Goal: Browse casually: Explore the website without a specific task or goal

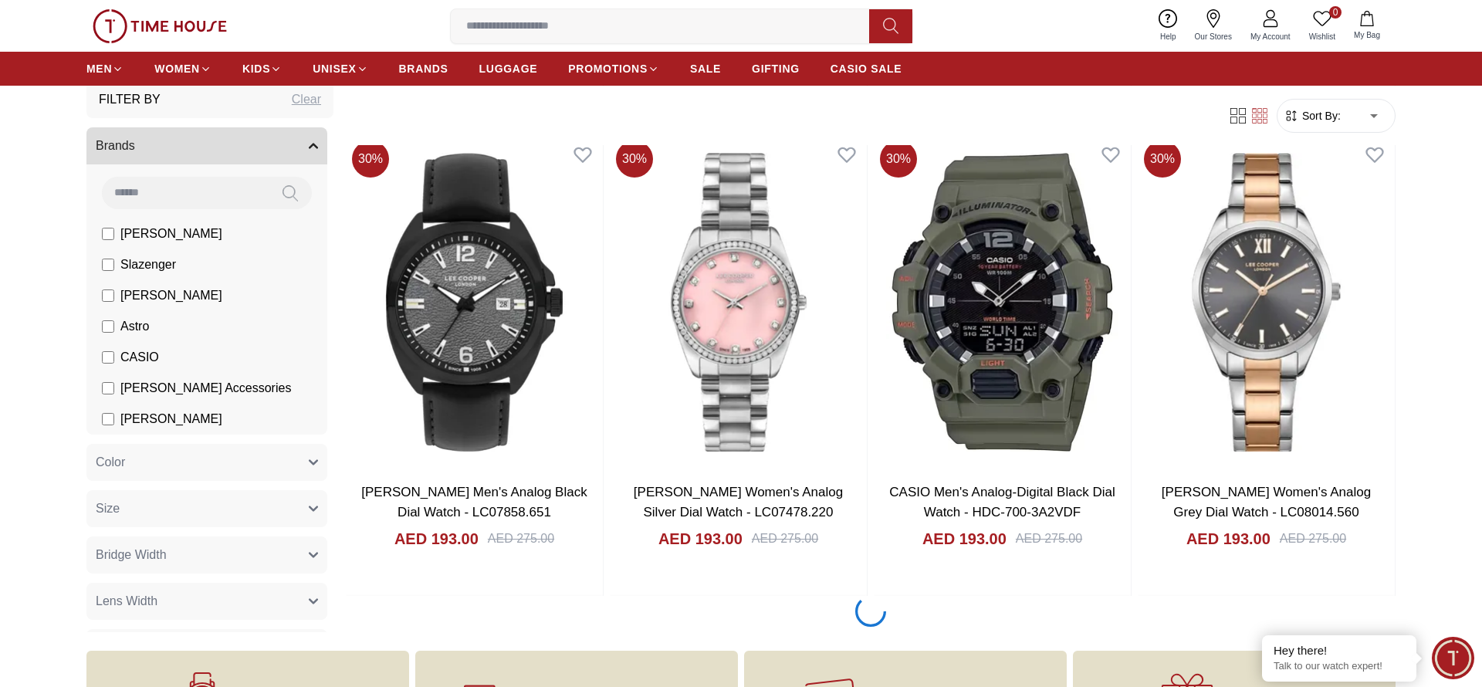
scroll to position [2584, 0]
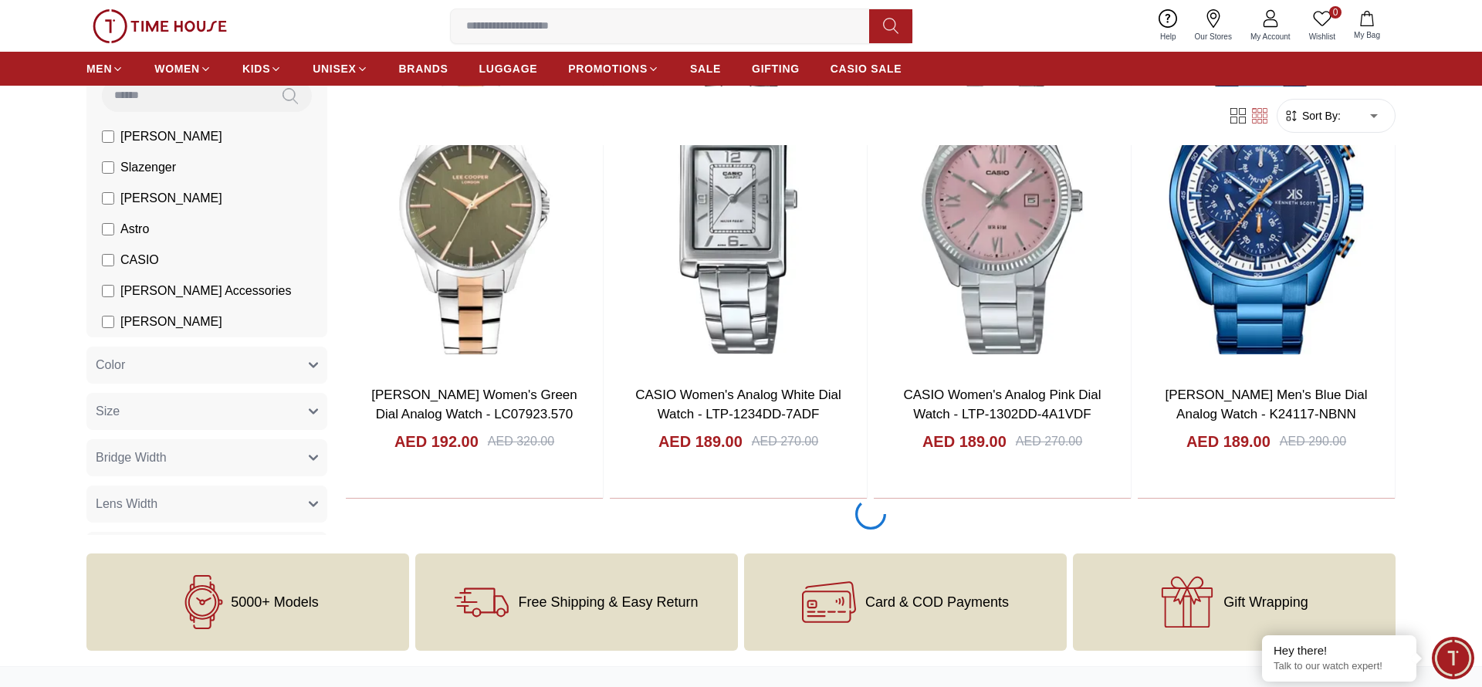
scroll to position [4978, 0]
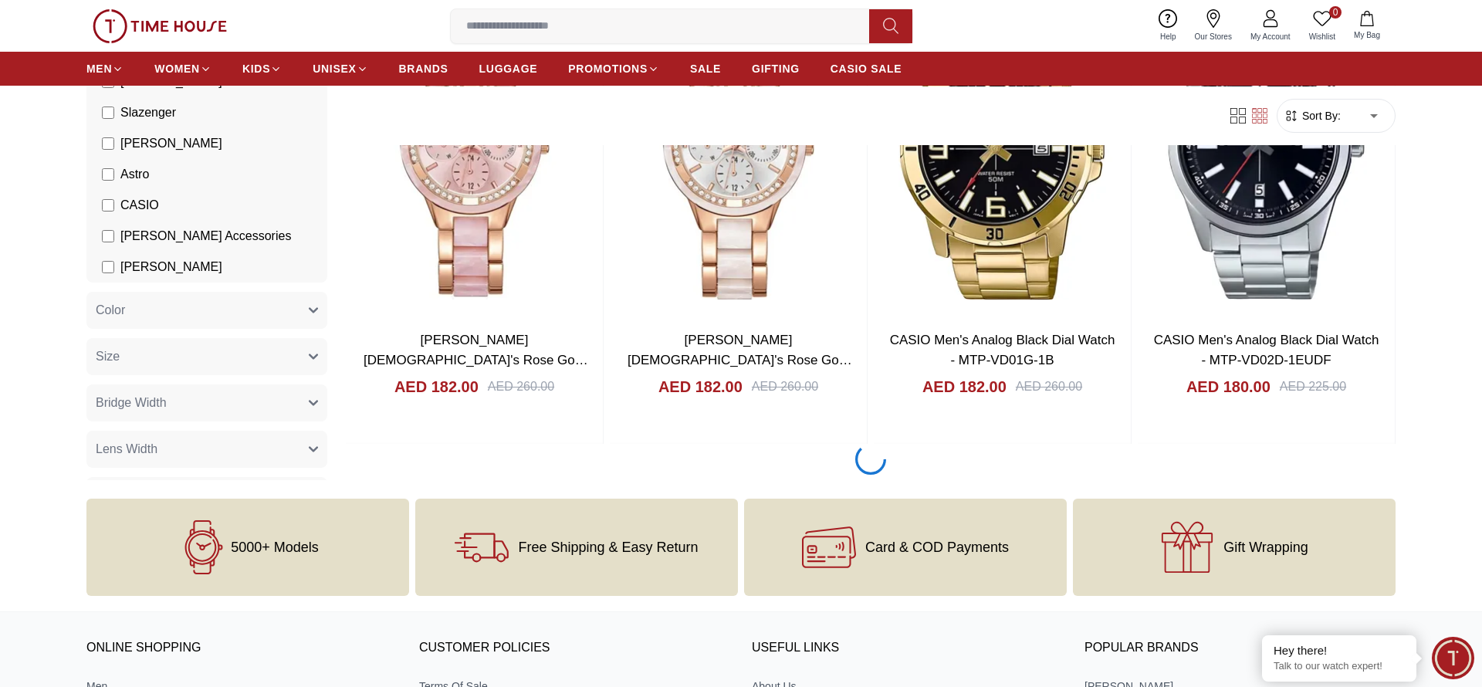
scroll to position [7373, 0]
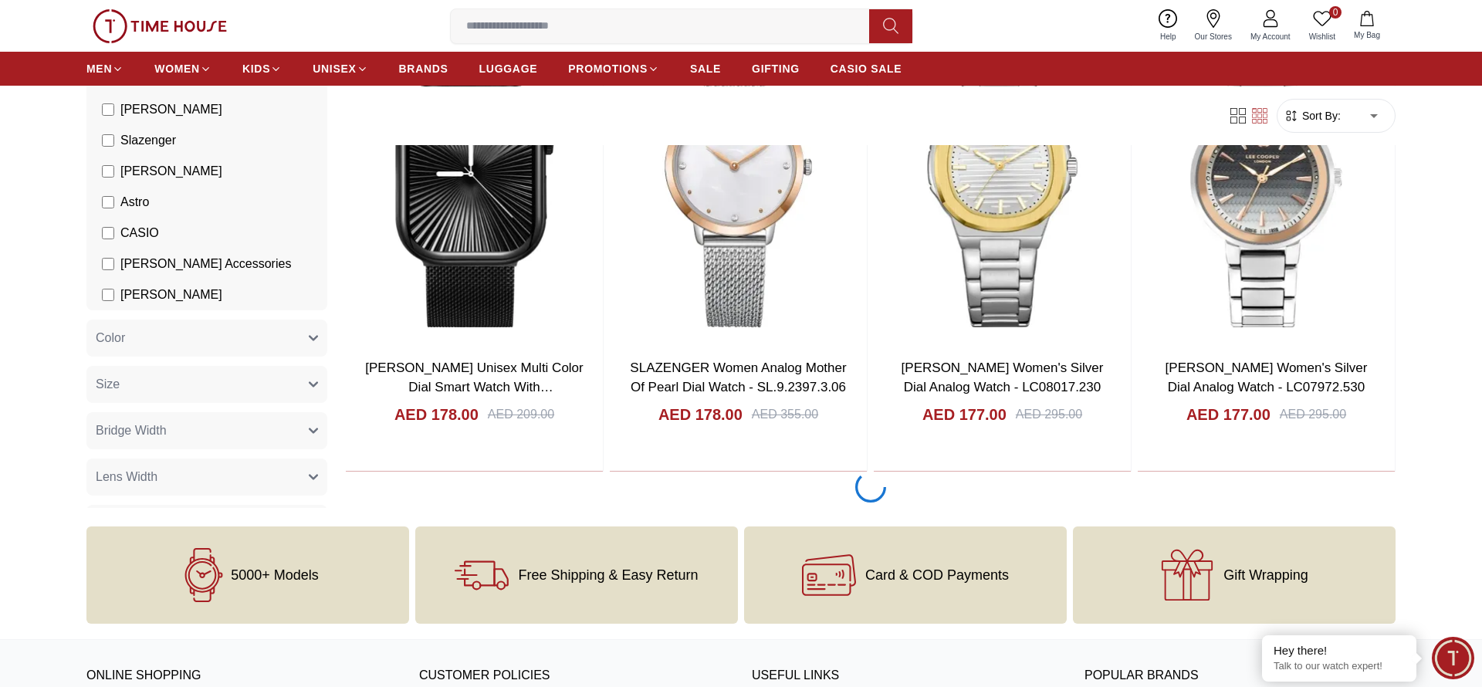
scroll to position [9767, 0]
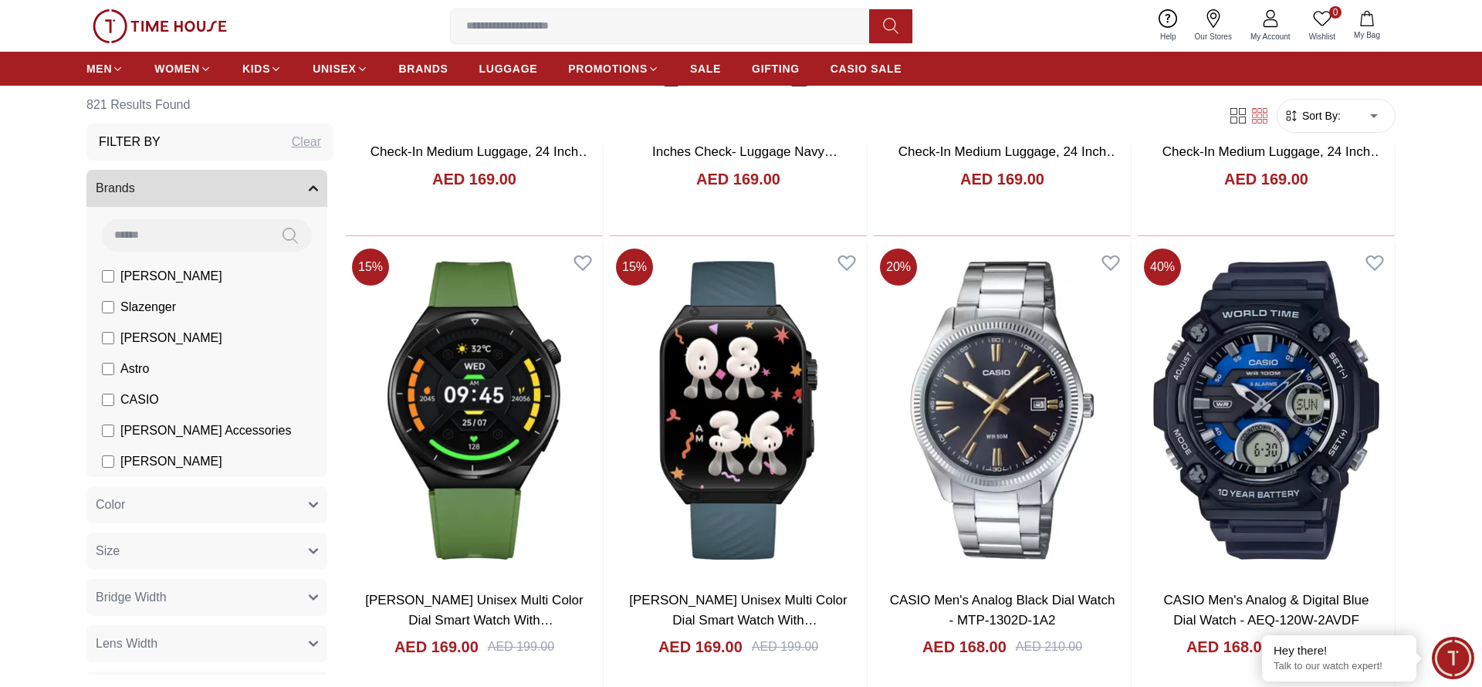
scroll to position [14555, 0]
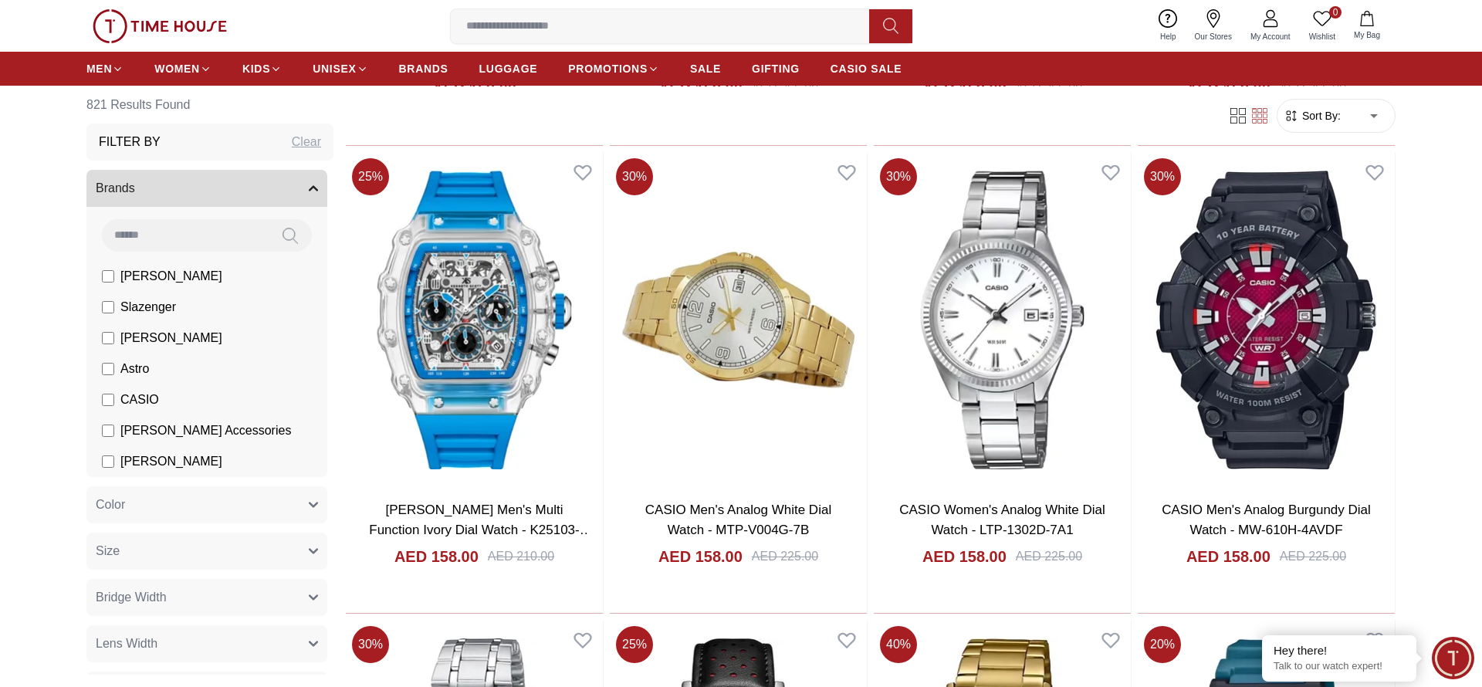
scroll to position [19343, 0]
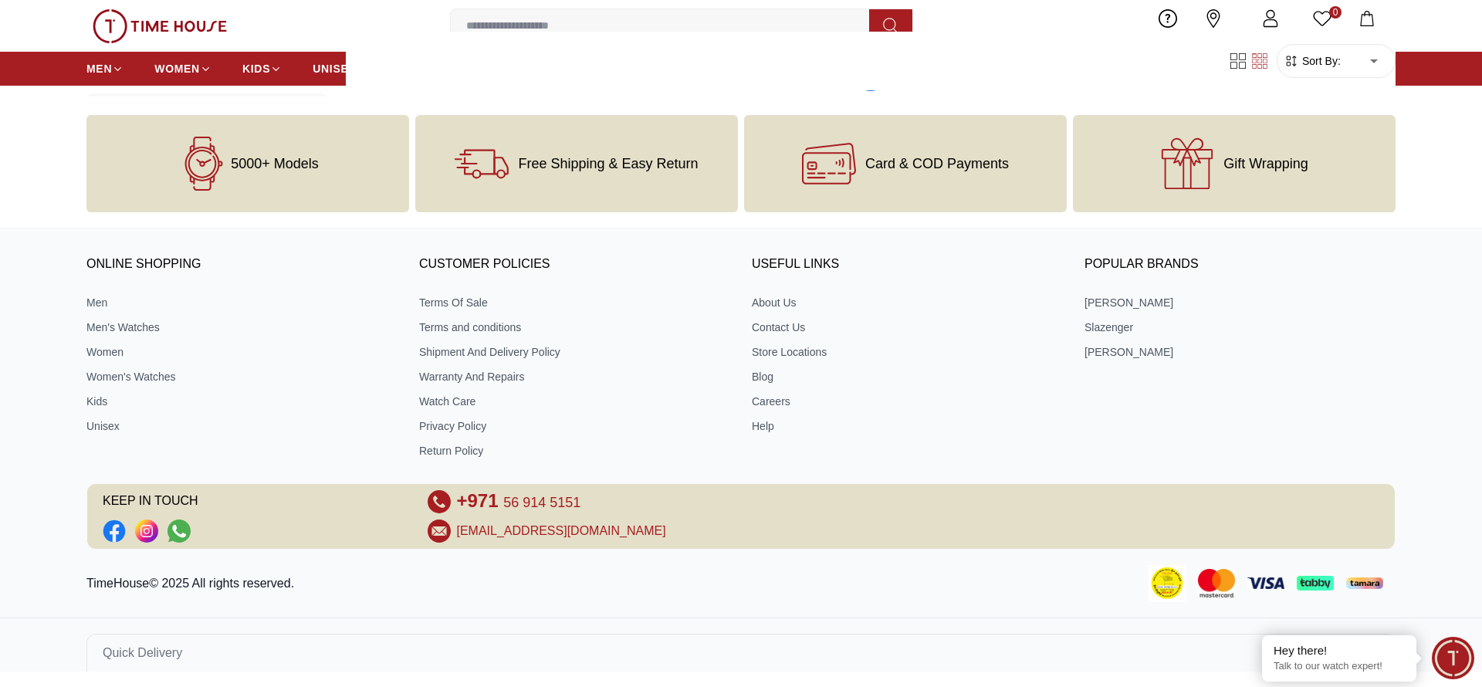
scroll to position [24131, 0]
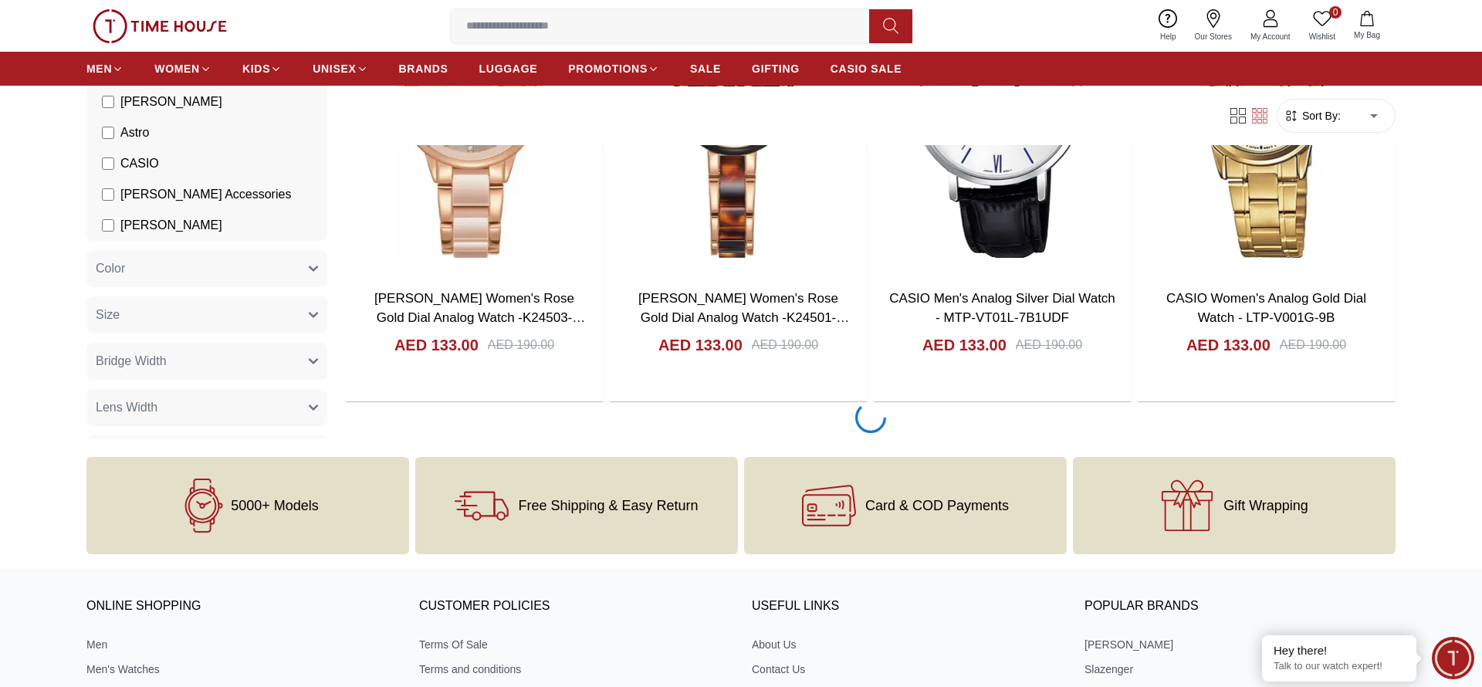
scroll to position [38497, 0]
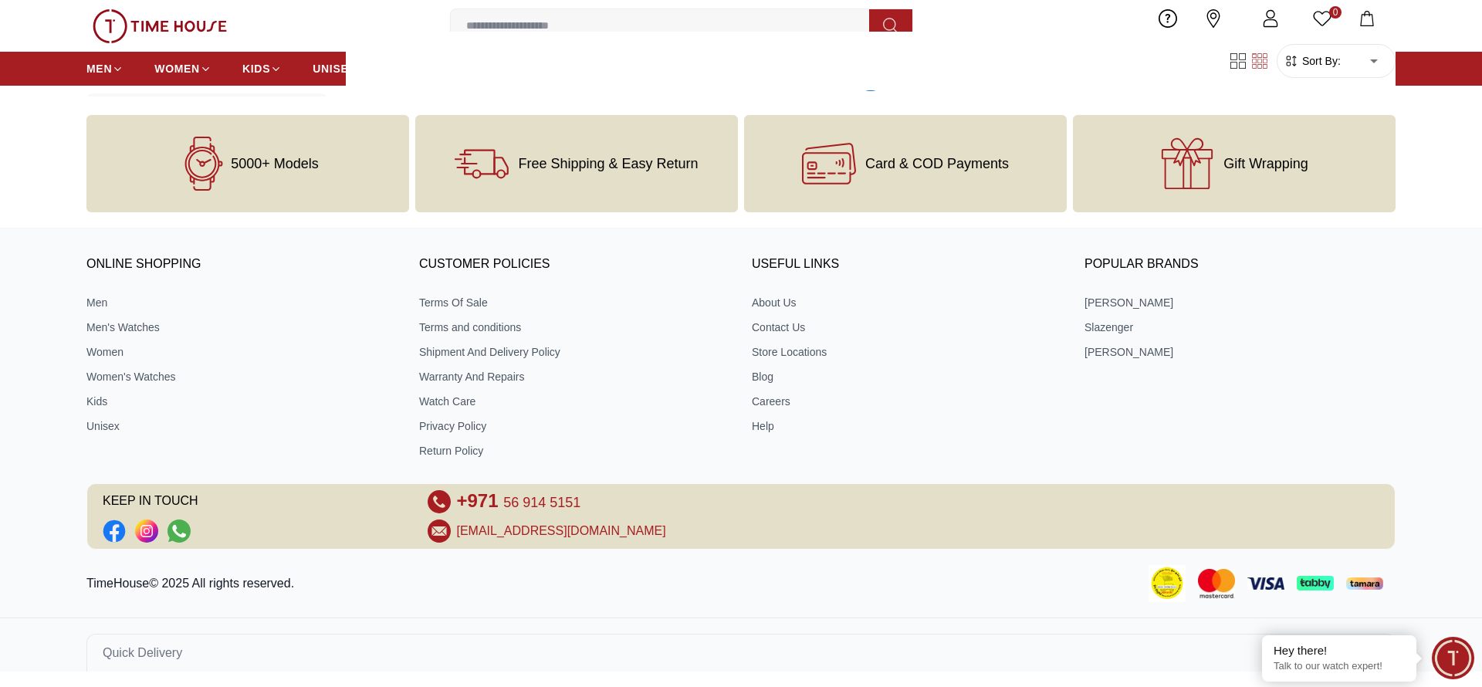
scroll to position [40891, 0]
